Goal: Information Seeking & Learning: Find specific fact

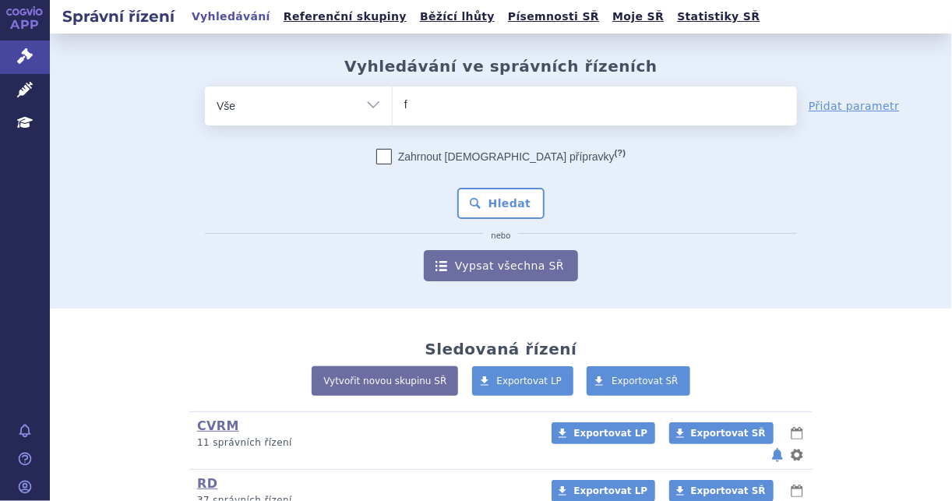
type input "fo"
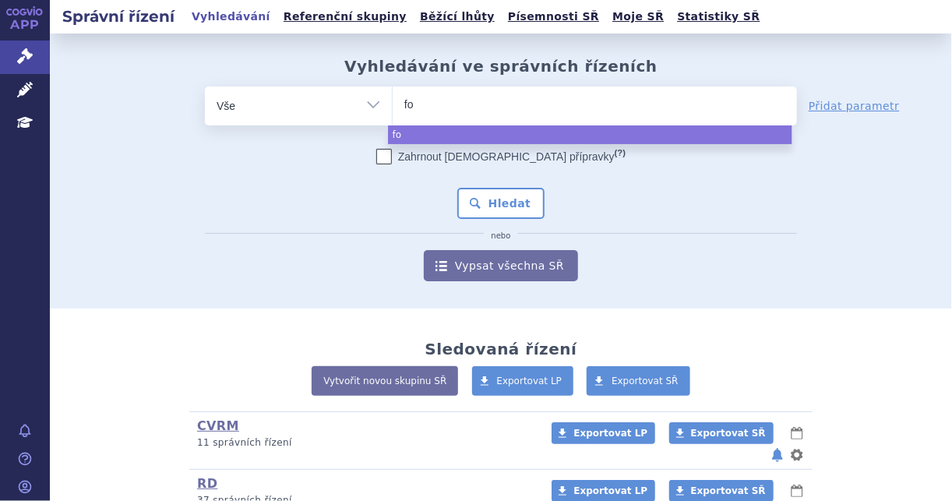
type input "for"
type input "forxig"
type input "forxiga"
select select "forxiga"
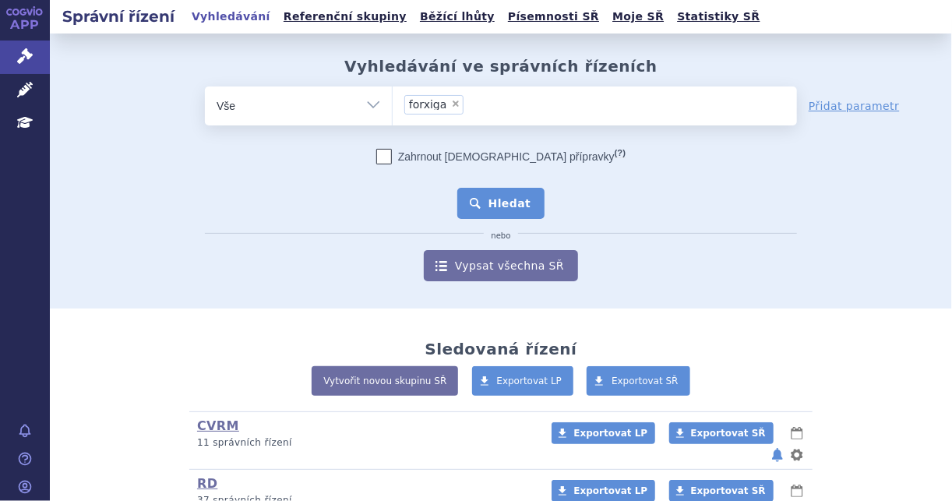
click at [510, 215] on button "Hledat" at bounding box center [501, 203] width 88 height 31
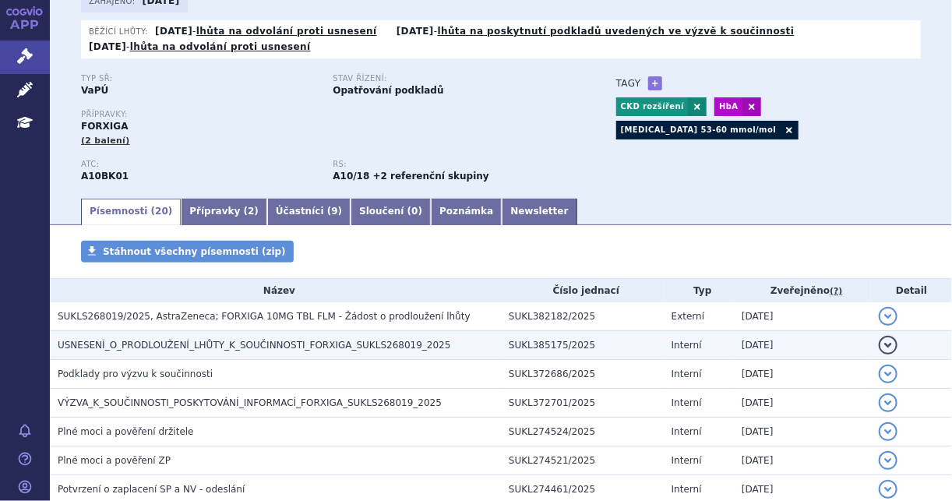
scroll to position [125, 0]
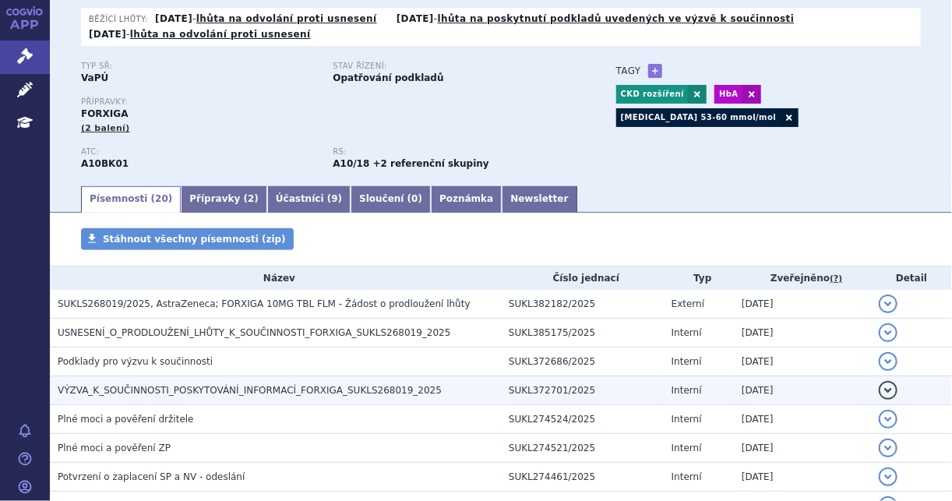
click at [284, 397] on h3 "VÝZVA_K_SOUČINNOSTI_POSKYTOVÁNÍ_INFORMACÍ_FORXIGA_SUKLS268019_2025" at bounding box center [279, 391] width 443 height 16
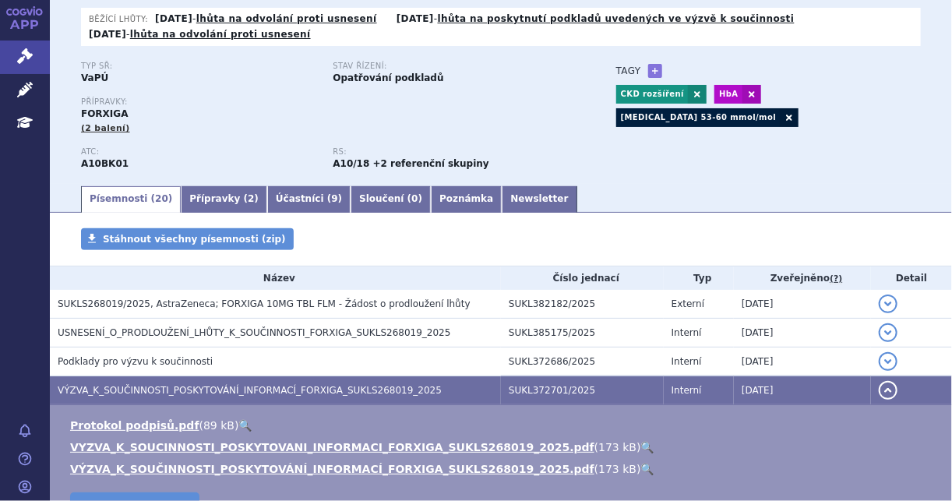
click at [641, 446] on link "🔍" at bounding box center [647, 447] width 13 height 12
